Goal: Transaction & Acquisition: Subscribe to service/newsletter

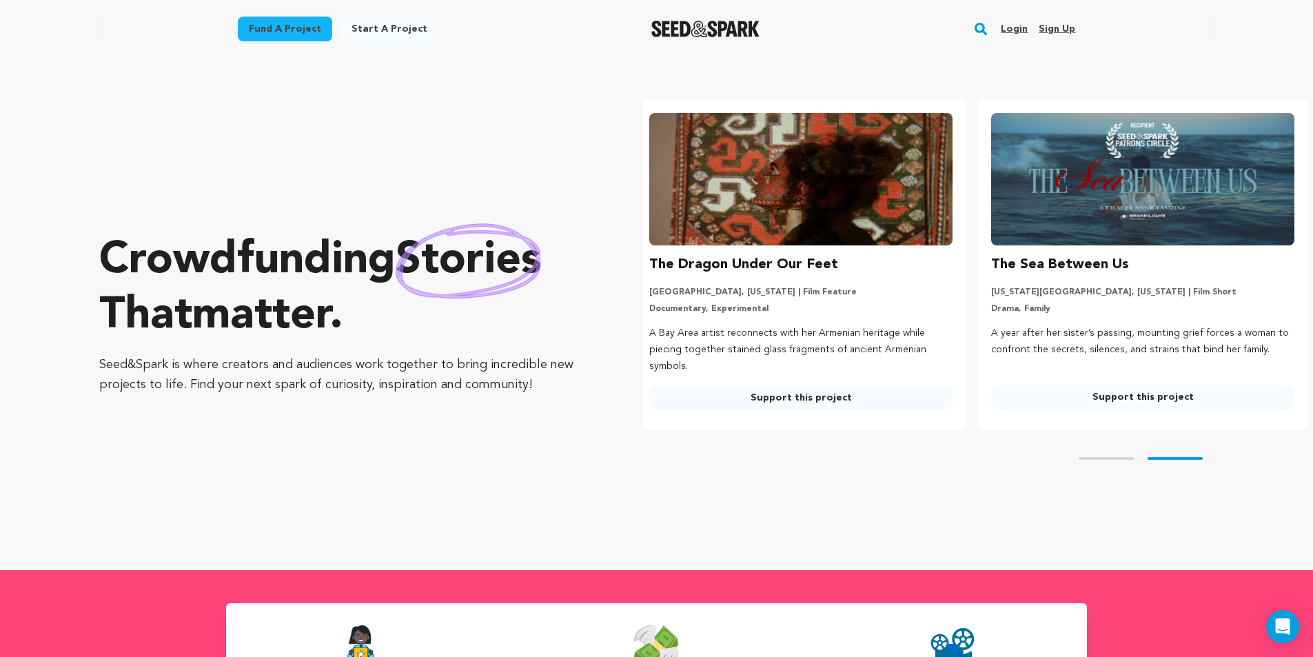
scroll to position [0, 353]
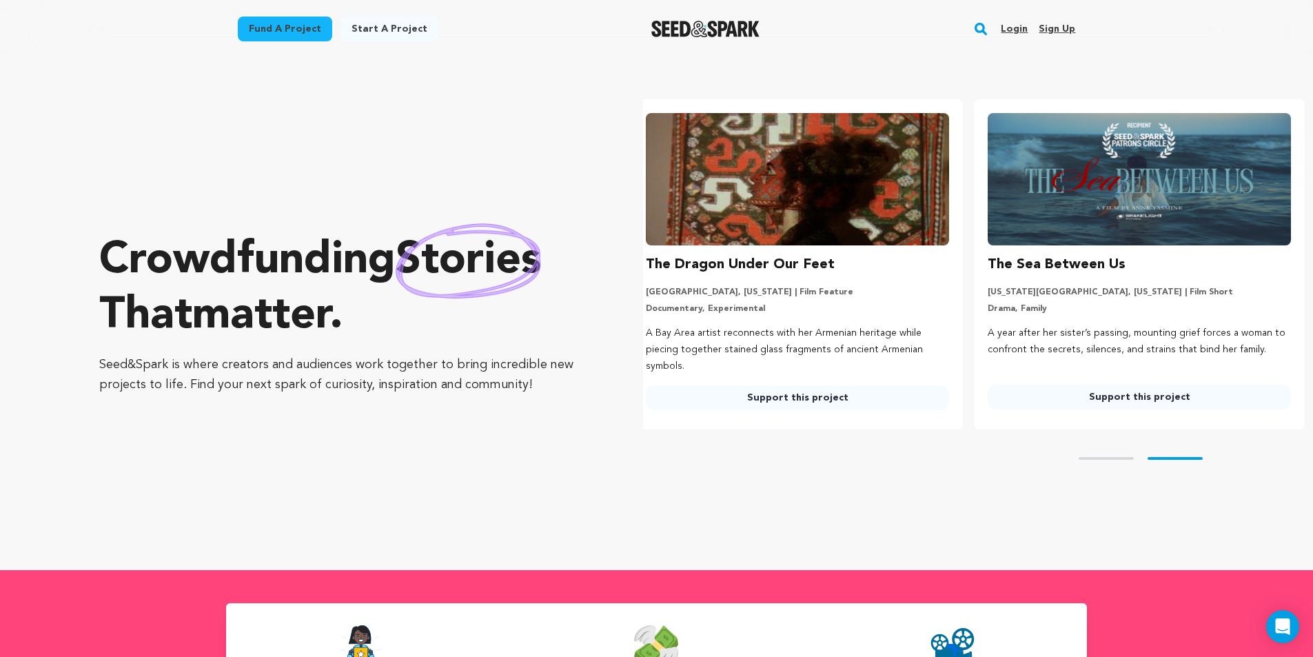
click at [1052, 30] on link "Sign up" at bounding box center [1057, 29] width 37 height 22
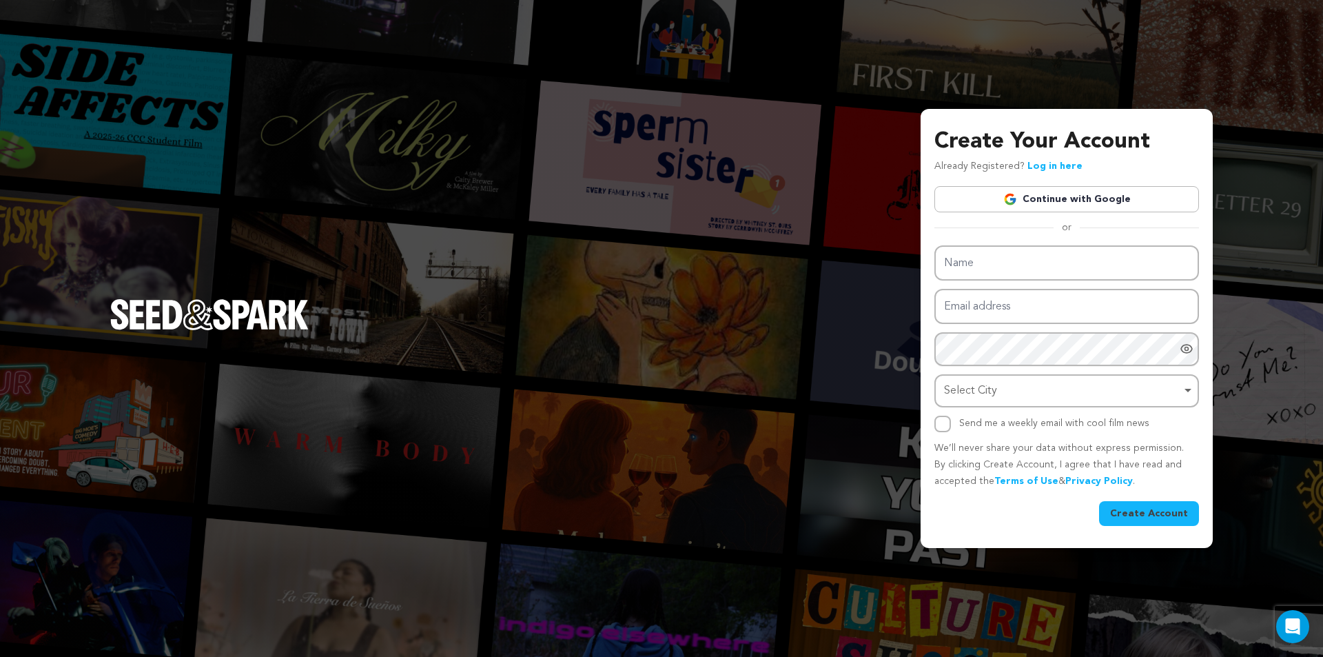
type input "[EMAIL_ADDRESS][DOMAIN_NAME]"
click at [1153, 515] on div "Name Email address [EMAIL_ADDRESS][DOMAIN_NAME] Password Password must have at …" at bounding box center [1066, 385] width 265 height 280
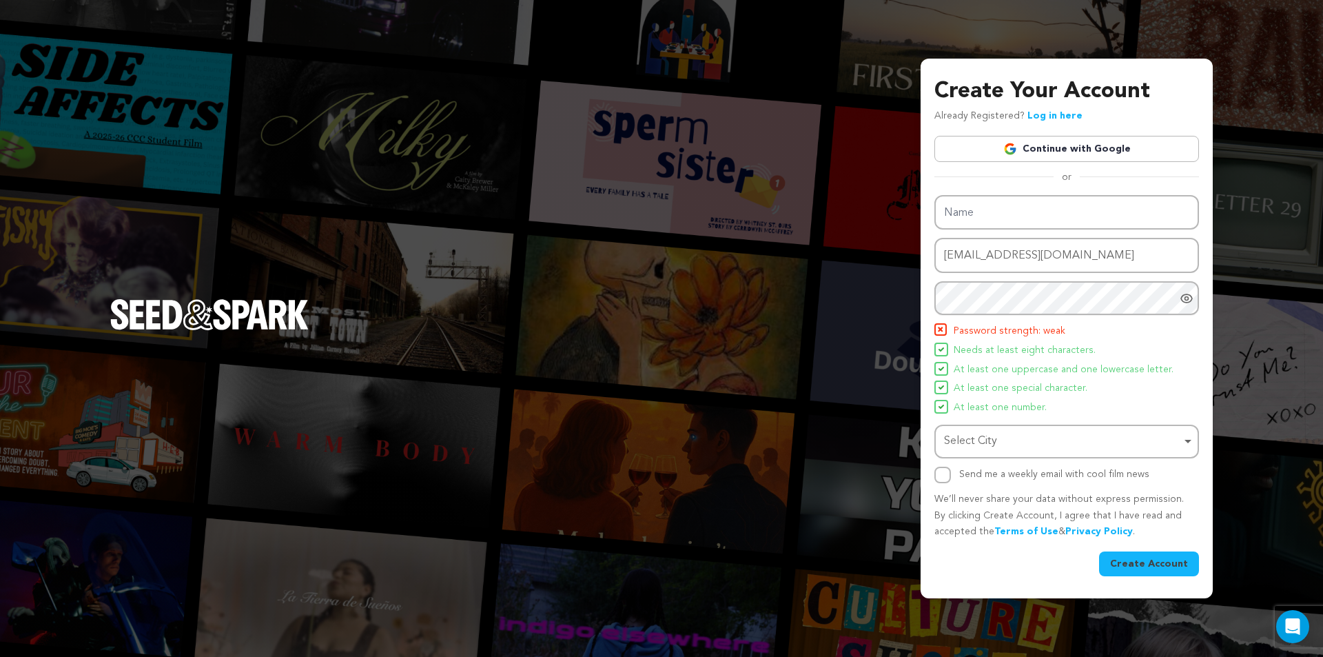
click at [1091, 147] on link "Continue with Google" at bounding box center [1066, 149] width 265 height 26
